Goal: Navigation & Orientation: Find specific page/section

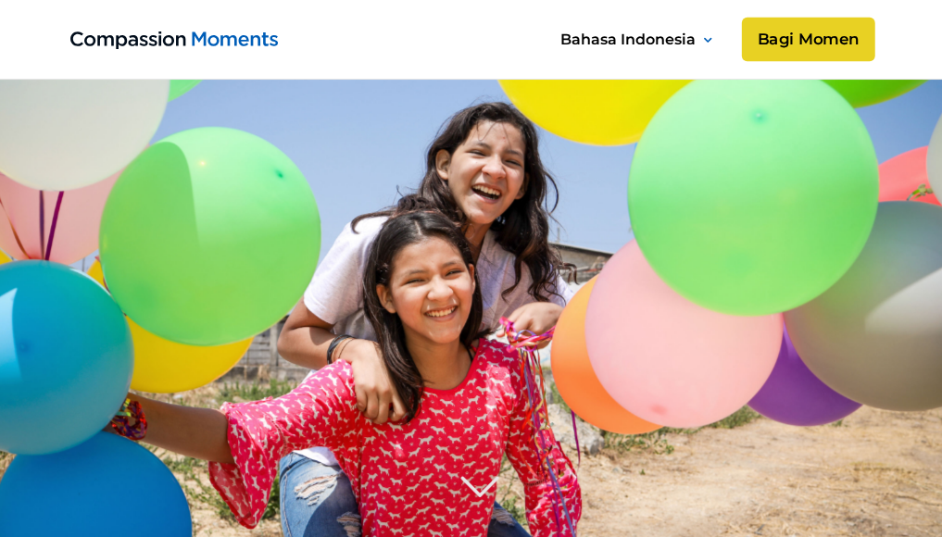
click at [800, 45] on link "Bagi Momen" at bounding box center [807, 40] width 133 height 44
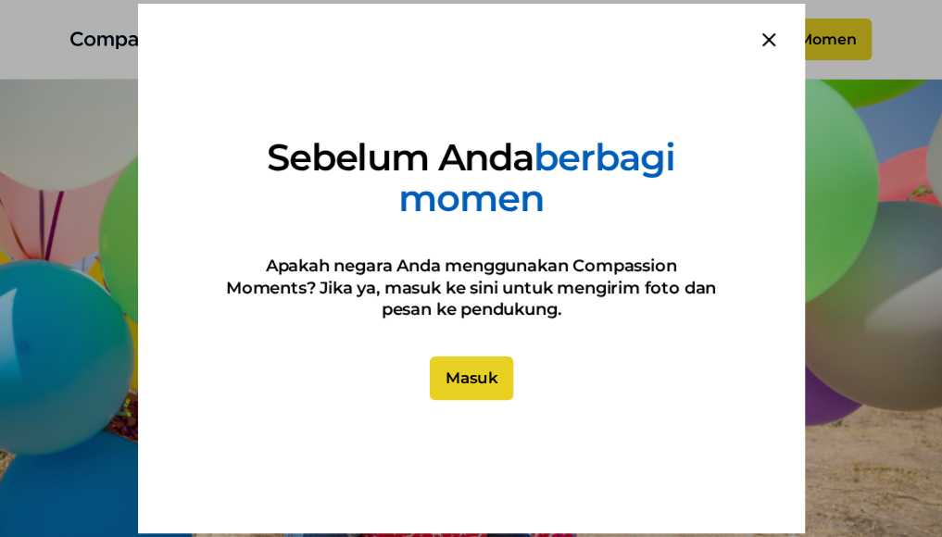
click at [459, 381] on link "Masuk" at bounding box center [470, 379] width 83 height 44
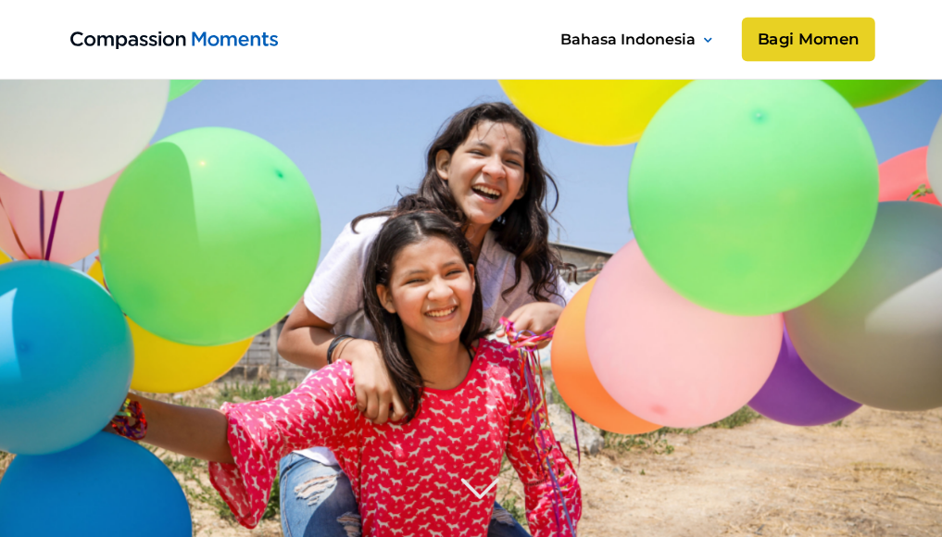
click at [815, 34] on link "Bagi Momen" at bounding box center [807, 40] width 133 height 44
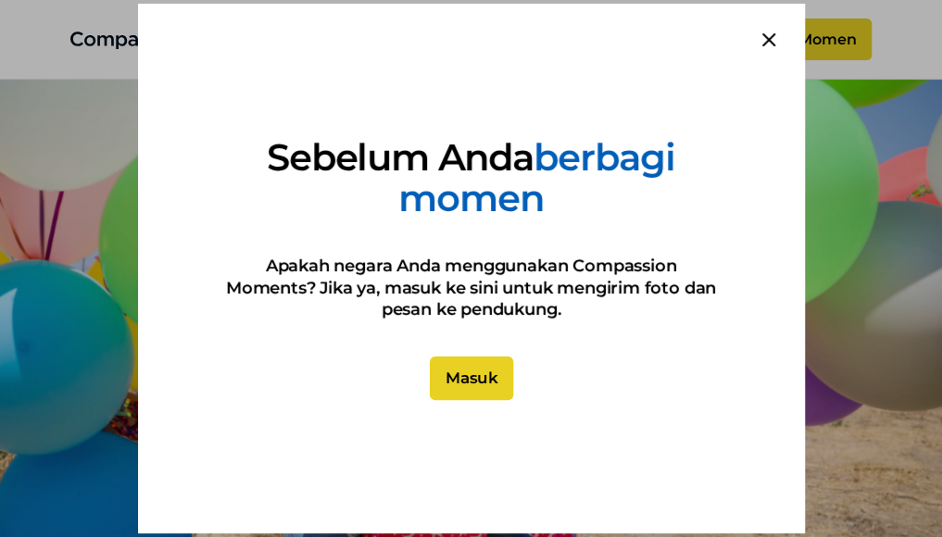
click at [483, 381] on link "Masuk" at bounding box center [470, 379] width 83 height 44
